Goal: Browse casually

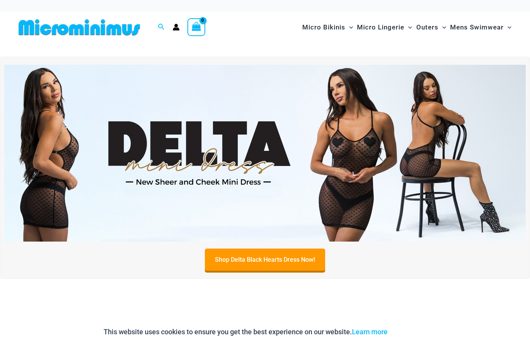
click at [316, 30] on span "Micro Bikinis" at bounding box center [323, 27] width 43 height 20
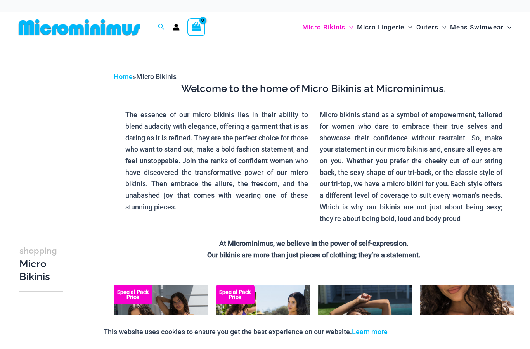
click at [377, 25] on span "Micro Lingerie" at bounding box center [380, 27] width 47 height 20
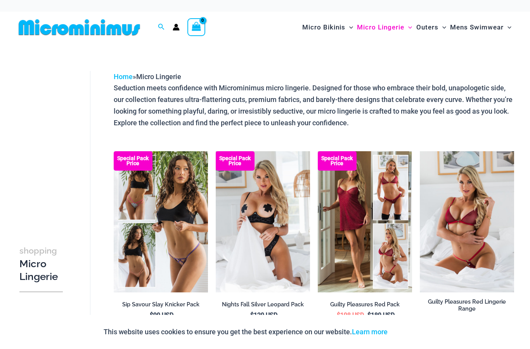
click at [435, 24] on span "Outers" at bounding box center [427, 27] width 22 height 20
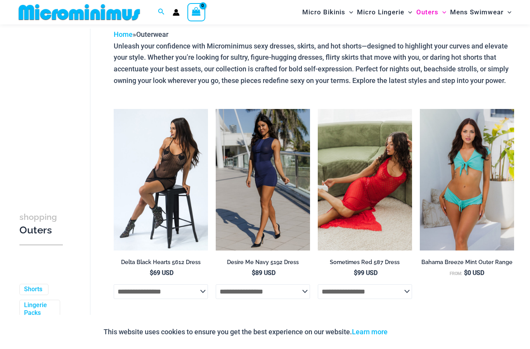
scroll to position [41, 0]
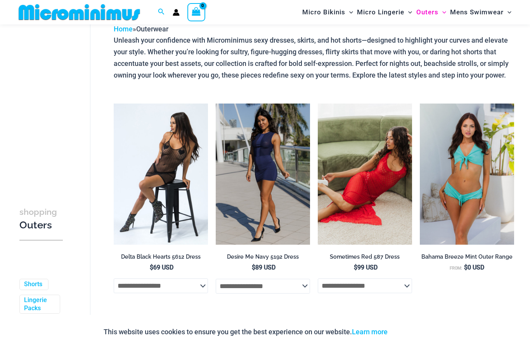
click at [160, 255] on h2 "Delta Black Hearts 5612 Dress" at bounding box center [161, 256] width 94 height 7
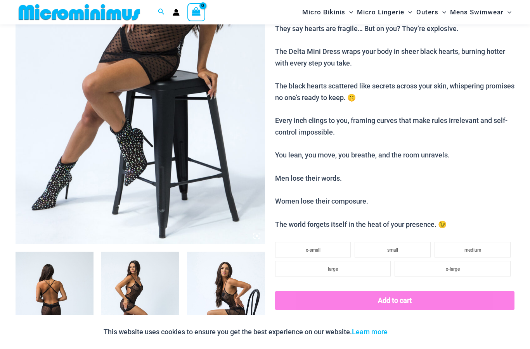
scroll to position [210, 0]
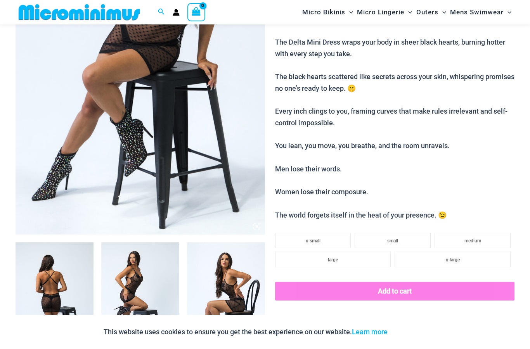
click at [194, 73] on img at bounding box center [140, 47] width 249 height 374
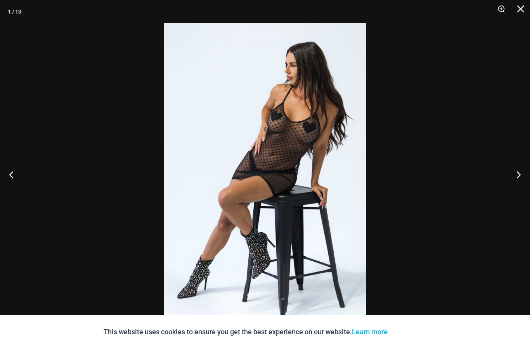
click at [518, 172] on button "Next" at bounding box center [514, 174] width 29 height 39
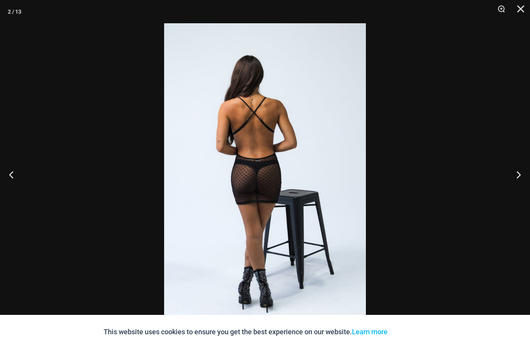
click at [517, 171] on button "Next" at bounding box center [514, 174] width 29 height 39
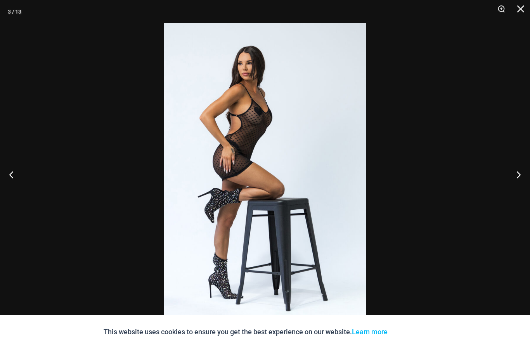
click at [520, 174] on button "Next" at bounding box center [514, 174] width 29 height 39
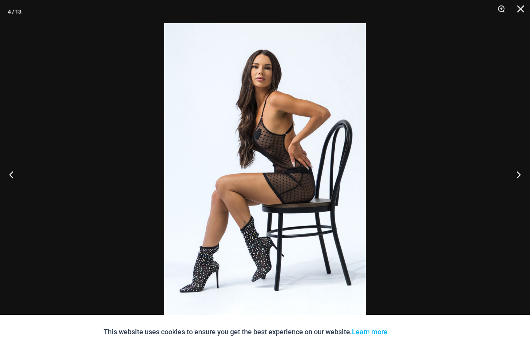
click at [516, 174] on button "Next" at bounding box center [514, 174] width 29 height 39
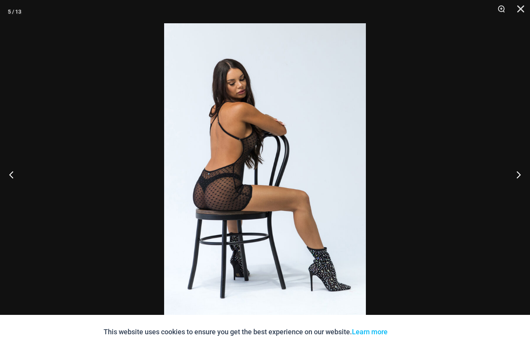
click at [514, 174] on button "Next" at bounding box center [514, 174] width 29 height 39
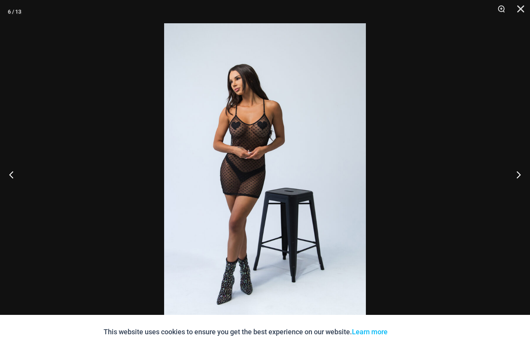
click at [522, 169] on button "Next" at bounding box center [514, 174] width 29 height 39
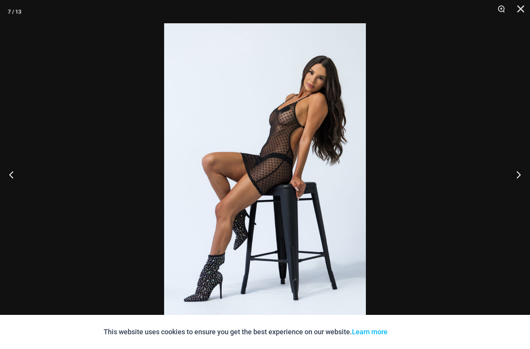
click at [516, 171] on button "Next" at bounding box center [514, 174] width 29 height 39
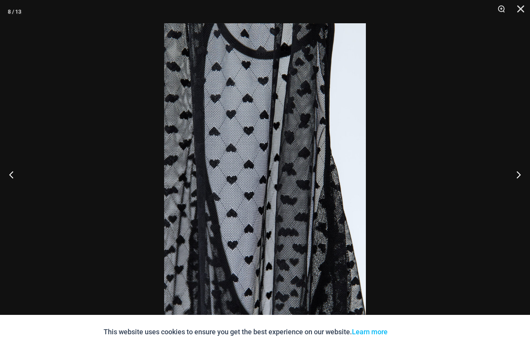
click at [516, 172] on button "Next" at bounding box center [514, 174] width 29 height 39
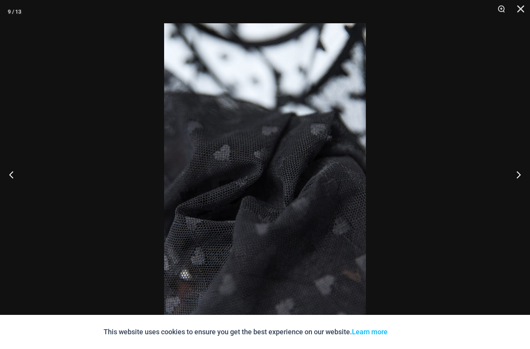
click at [519, 172] on button "Next" at bounding box center [514, 174] width 29 height 39
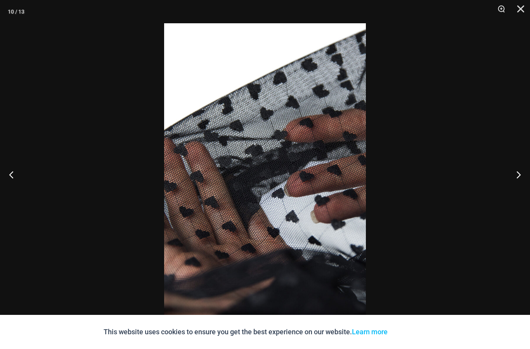
click at [519, 173] on button "Next" at bounding box center [514, 174] width 29 height 39
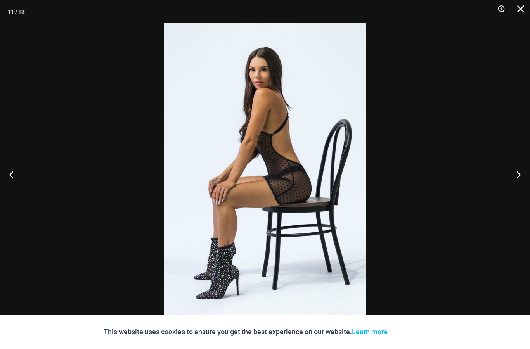
click at [518, 175] on button "Next" at bounding box center [514, 174] width 29 height 39
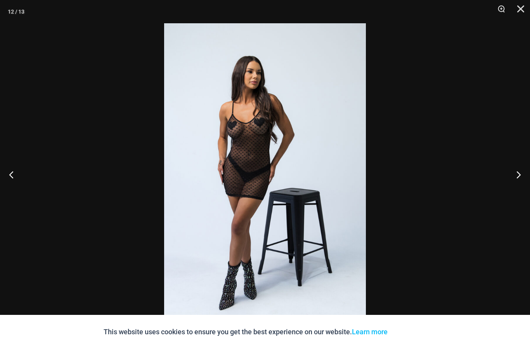
click at [523, 174] on button "Next" at bounding box center [514, 174] width 29 height 39
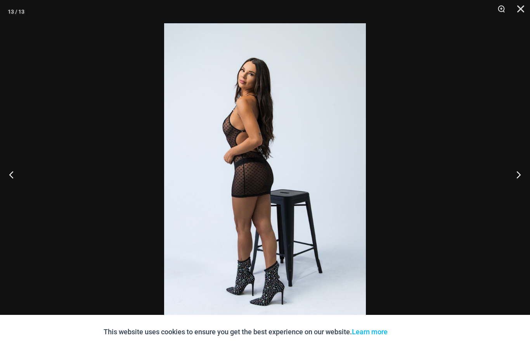
click at [519, 12] on button "Close" at bounding box center [517, 11] width 19 height 23
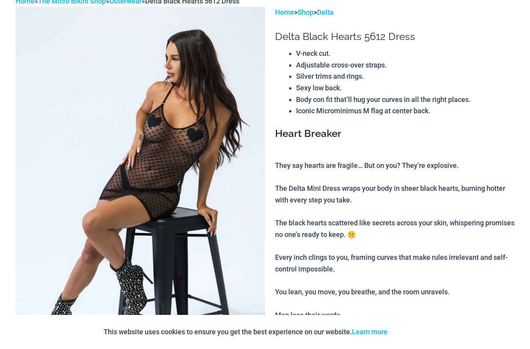
scroll to position [0, 0]
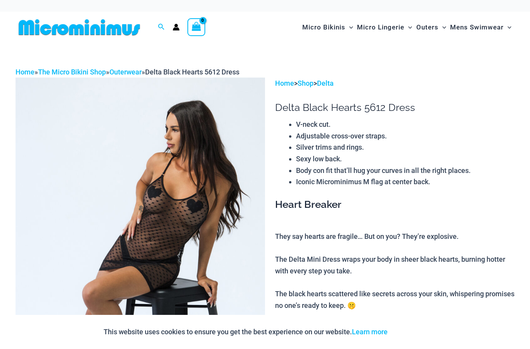
click at [102, 27] on img at bounding box center [80, 27] width 128 height 17
